Goal: Information Seeking & Learning: Learn about a topic

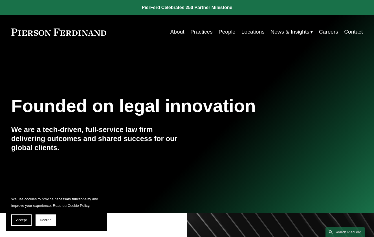
click at [48, 221] on span "Decline" at bounding box center [46, 220] width 12 height 4
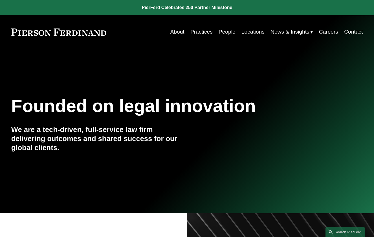
click at [177, 31] on link "About" at bounding box center [177, 32] width 14 height 11
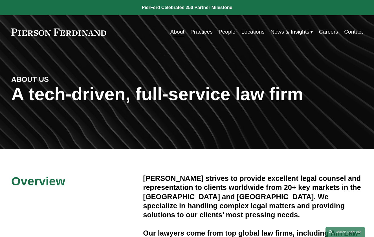
click at [195, 30] on link "Practices" at bounding box center [201, 32] width 22 height 11
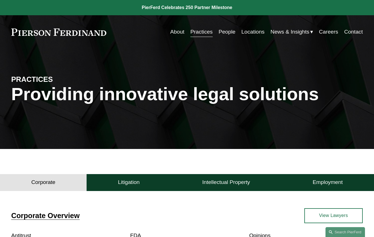
click at [171, 32] on link "About" at bounding box center [177, 32] width 14 height 11
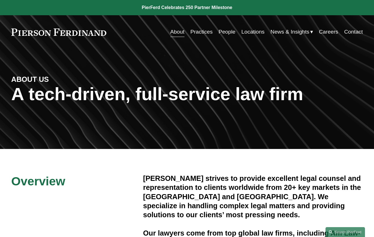
click at [248, 30] on link "Locations" at bounding box center [252, 32] width 23 height 11
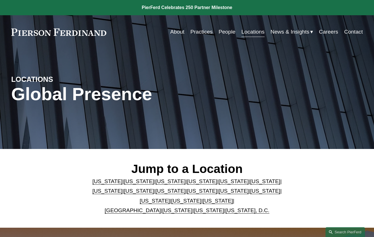
click at [219, 182] on link "Florida" at bounding box center [234, 181] width 30 height 6
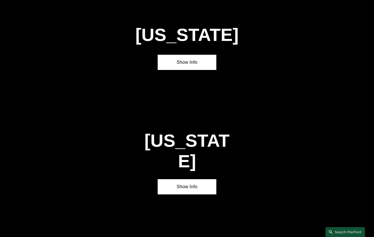
scroll to position [657, 0]
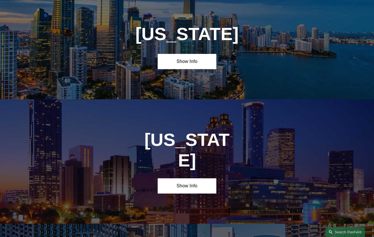
click at [188, 68] on link "Show Info" at bounding box center [187, 61] width 59 height 15
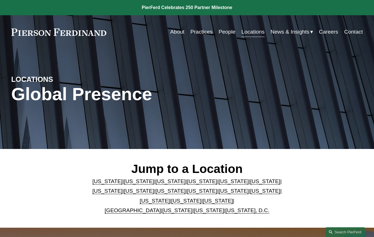
click at [201, 31] on link "Practices" at bounding box center [201, 32] width 22 height 11
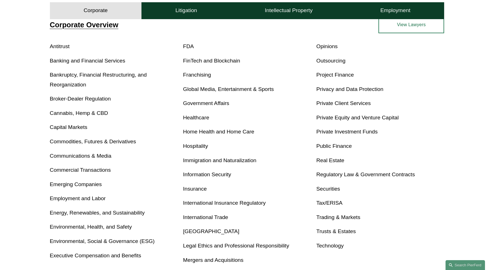
scroll to position [216, 0]
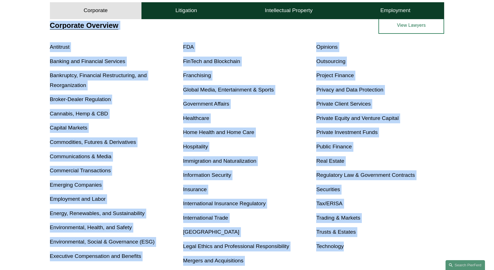
drag, startPoint x: 48, startPoint y: 27, endPoint x: 437, endPoint y: 244, distance: 445.5
click at [374, 237] on div "Corporate Overview Antitrust Banking and Financial Services Bankruptcy, Financi…" at bounding box center [247, 144] width 494 height 255
copy div "Corporate Overview Antitrust Banking and Financial Services Bankruptcy, Financi…"
click at [181, 12] on h4 "Litigation" at bounding box center [186, 10] width 22 height 7
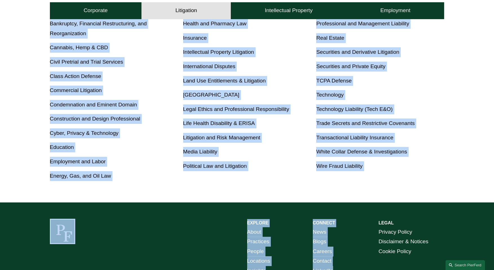
scroll to position [333, 0]
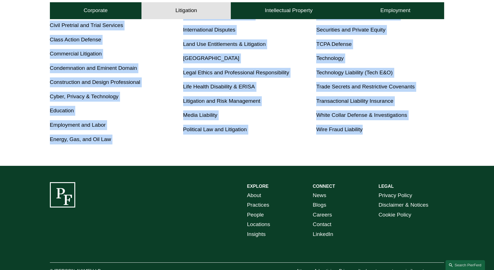
drag, startPoint x: 47, startPoint y: 91, endPoint x: 400, endPoint y: 133, distance: 355.2
click at [374, 133] on div "Litigation Overview Antitrust Counseling Appellate Arbitration and Mediation Ba…" at bounding box center [247, 23] width 494 height 246
copy div "Litigation Overview Antitrust Counseling Appellate Arbitration and Mediation Ba…"
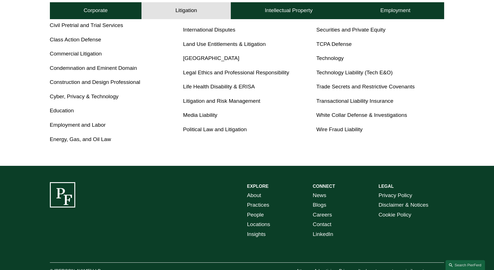
click at [282, 9] on h4 "Intellectual Property" at bounding box center [289, 10] width 48 height 7
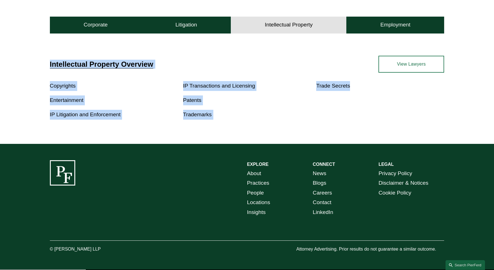
drag, startPoint x: 46, startPoint y: 65, endPoint x: 356, endPoint y: 116, distance: 314.0
click at [356, 116] on div "Intellectual Property Overview Copyrights Entertainment IP Litigation and Enfor…" at bounding box center [247, 90] width 494 height 68
copy div "Intellectual Property Overview Copyrights Entertainment IP Litigation and Enfor…"
click at [374, 27] on h4 "Employment" at bounding box center [396, 24] width 30 height 7
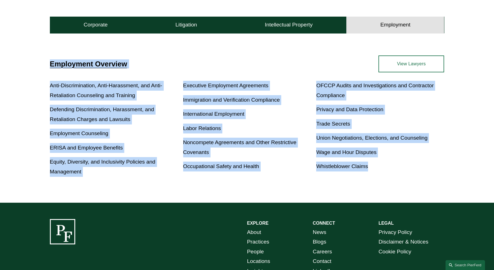
drag, startPoint x: 47, startPoint y: 67, endPoint x: 415, endPoint y: 174, distance: 383.8
click at [374, 174] on div "Employment Overview Anti-Discrimination, Anti-Harassment, and Anti-Retaliation …" at bounding box center [247, 119] width 494 height 127
copy div "Employment Overview Anti-Discrimination, Anti-Harassment, and Anti-Retaliation …"
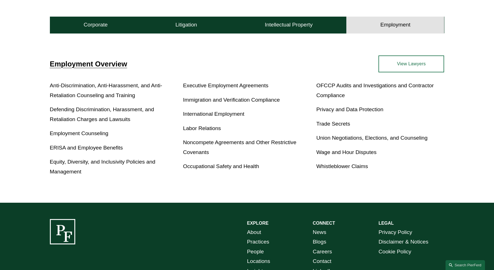
click at [32, 237] on div "EXPLORE CONNECT About Practices People Locations Insights News Blogs Careers Co…" at bounding box center [247, 265] width 494 height 93
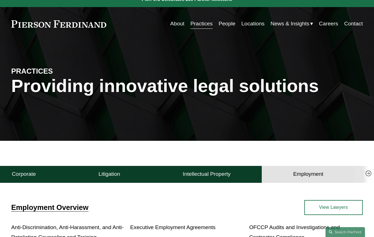
scroll to position [0, 21]
click at [225, 23] on link "People" at bounding box center [227, 23] width 17 height 11
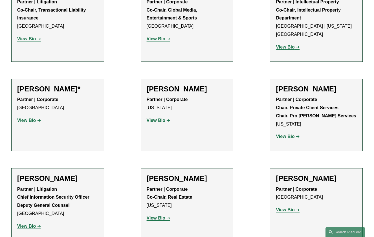
scroll to position [7147, 0]
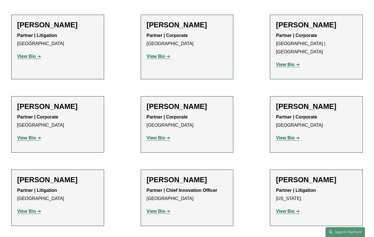
drag, startPoint x: 16, startPoint y: 219, endPoint x: 74, endPoint y: 219, distance: 58.1
copy p "Pierson Ferdinand LLP"
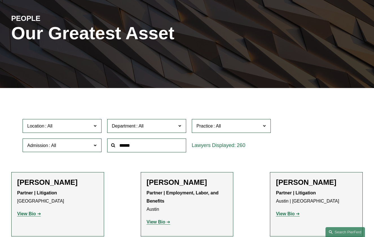
scroll to position [0, 0]
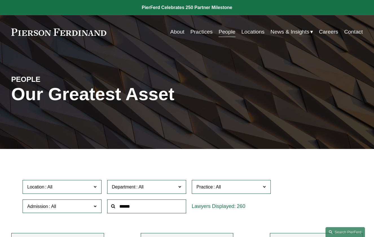
click at [198, 31] on link "Practices" at bounding box center [201, 32] width 22 height 11
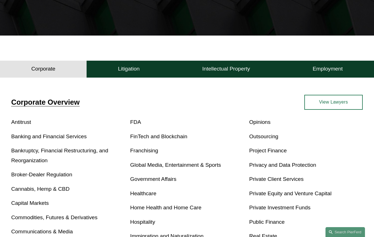
scroll to position [141, 0]
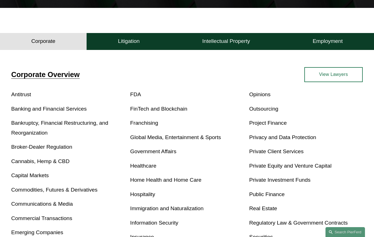
click at [325, 45] on h4 "Employment" at bounding box center [327, 41] width 30 height 7
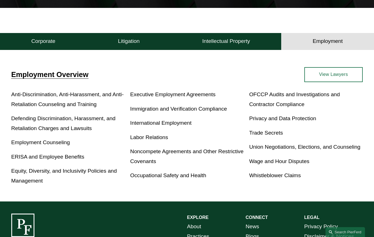
click at [233, 47] on button "Intellectual Property" at bounding box center [226, 41] width 110 height 17
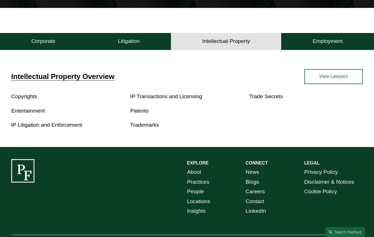
click at [159, 42] on button "Litigation" at bounding box center [129, 41] width 84 height 17
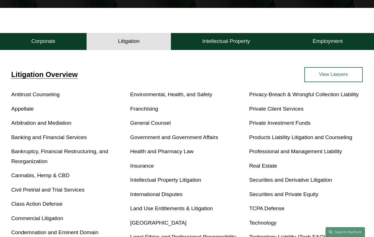
click at [322, 41] on h4 "Employment" at bounding box center [327, 41] width 30 height 7
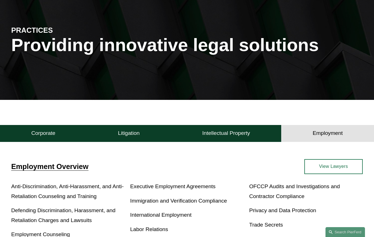
scroll to position [0, 0]
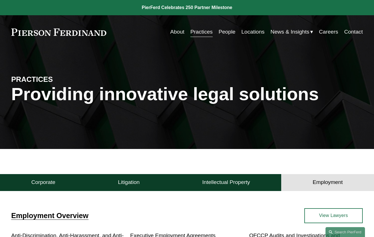
click at [244, 30] on link "Locations" at bounding box center [252, 32] width 23 height 11
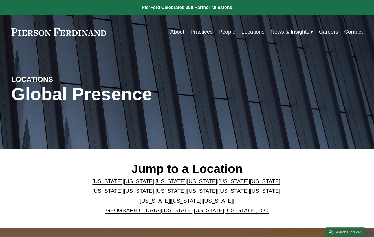
click at [287, 30] on span "News & Insights" at bounding box center [289, 32] width 39 height 10
click at [0, 0] on span "News" at bounding box center [0, 0] width 0 height 0
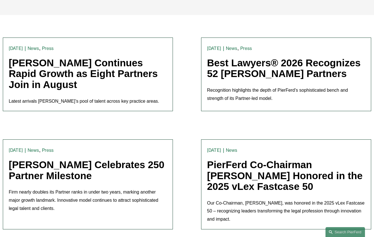
scroll to position [141, 0]
